Goal: Task Accomplishment & Management: Manage account settings

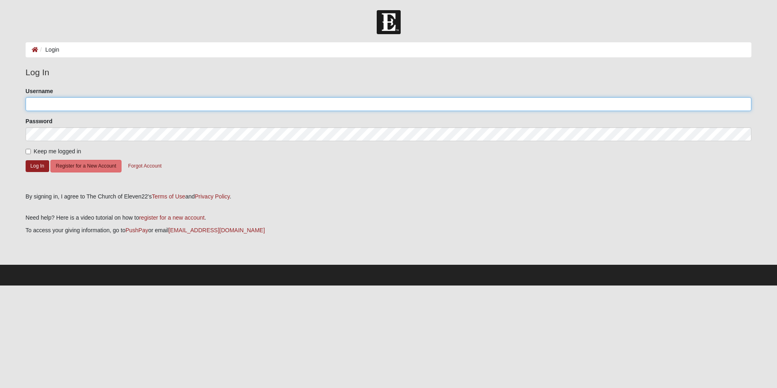
click at [131, 103] on input "Username" at bounding box center [389, 104] width 726 height 14
type input "zhouck"
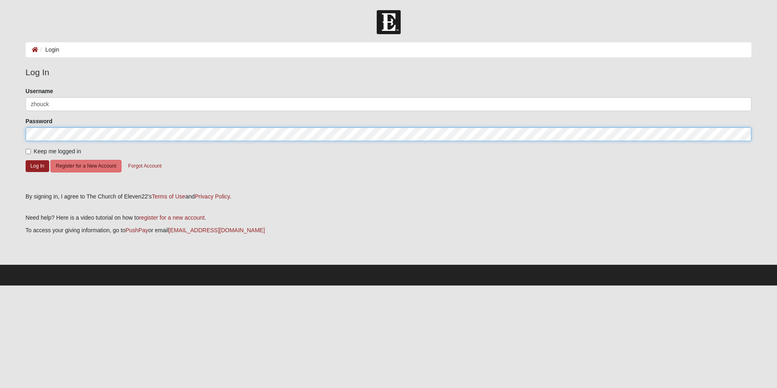
click at [26, 160] on button "Log In" at bounding box center [38, 166] width 24 height 12
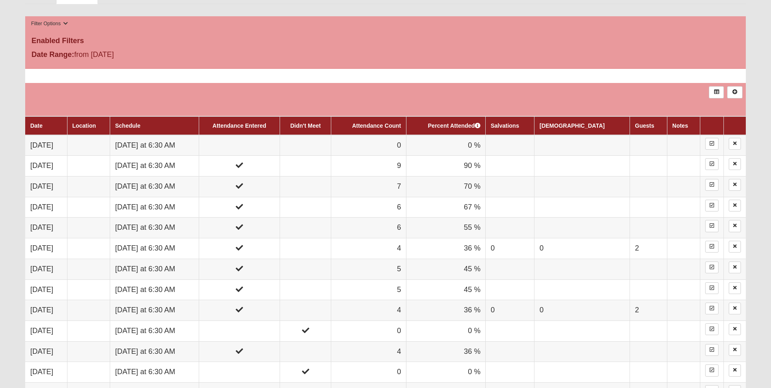
scroll to position [325, 0]
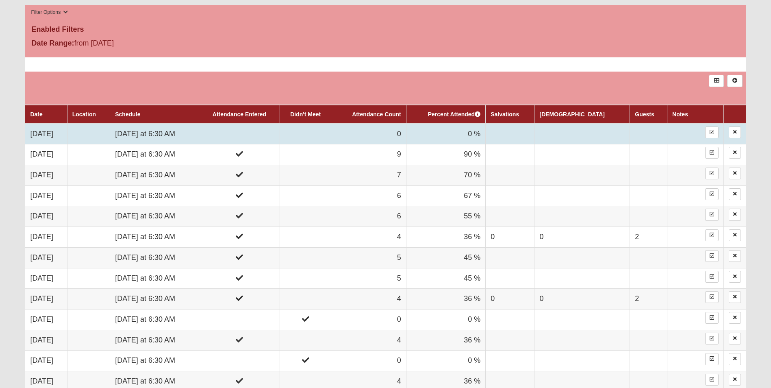
click at [269, 126] on td at bounding box center [239, 133] width 81 height 21
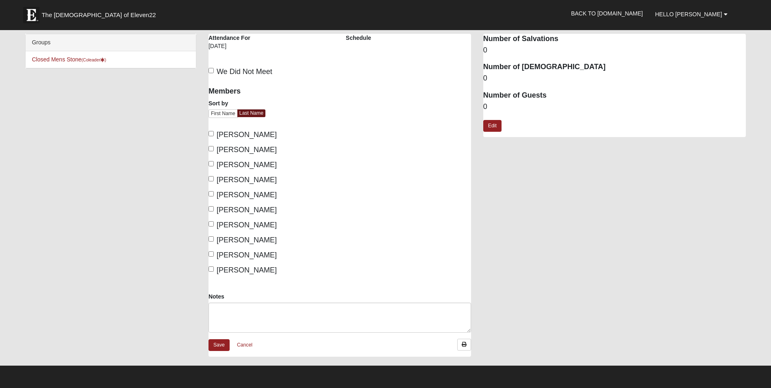
click at [246, 71] on span "We Did Not Meet" at bounding box center [245, 71] width 56 height 8
click at [214, 71] on input "We Did Not Meet" at bounding box center [210, 70] width 5 height 5
checkbox input "true"
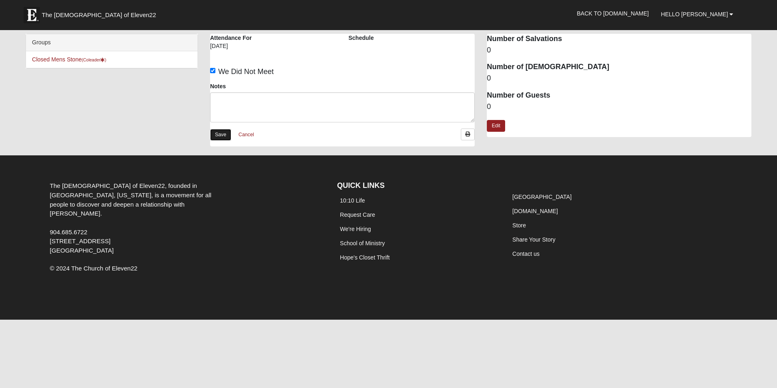
click at [223, 133] on link "Save" at bounding box center [220, 135] width 21 height 12
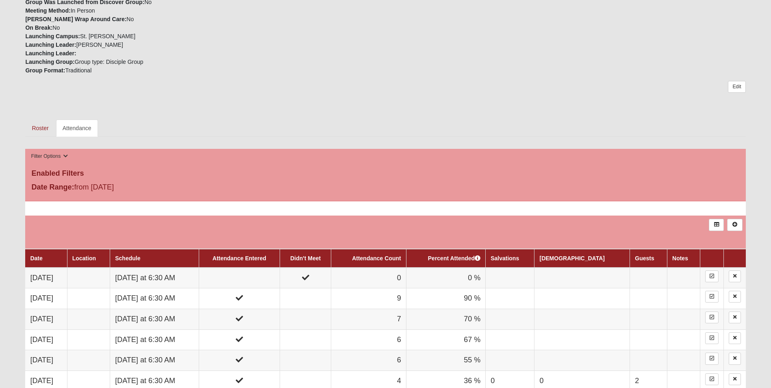
scroll to position [41, 0]
